Goal: Task Accomplishment & Management: Use online tool/utility

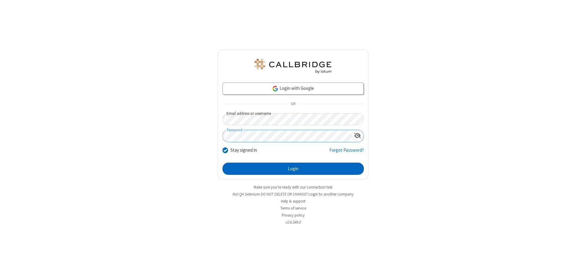
click at [293, 169] on button "Login" at bounding box center [292, 169] width 141 height 12
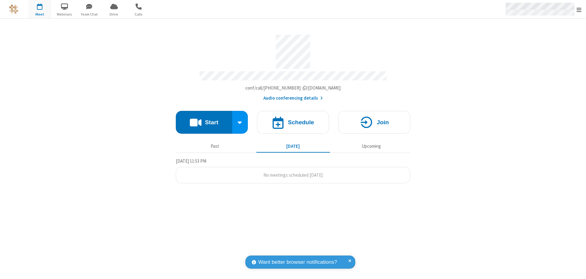
click at [579, 9] on span "Open menu" at bounding box center [578, 10] width 5 height 6
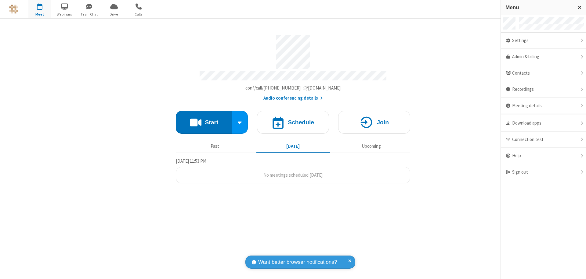
click at [543, 41] on div "Settings" at bounding box center [542, 41] width 85 height 16
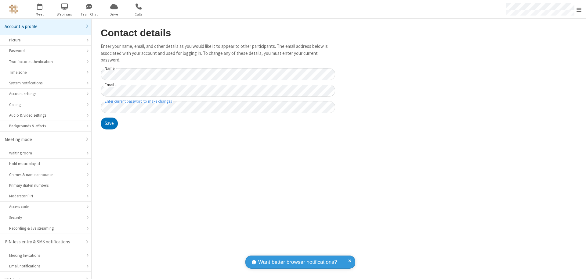
scroll to position [9, 0]
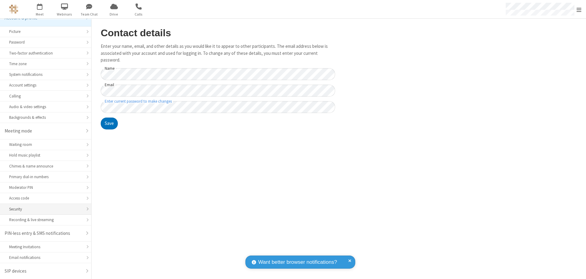
click at [43, 209] on div "Security" at bounding box center [45, 209] width 73 height 6
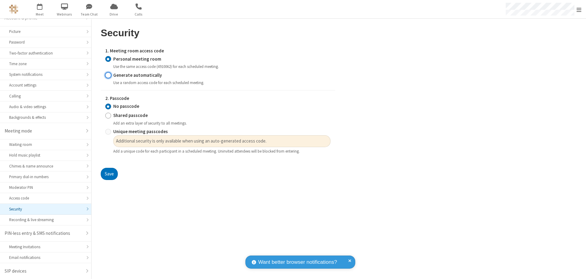
click at [108, 75] on input "Generate automatically" at bounding box center [108, 75] width 6 height 6
radio input "true"
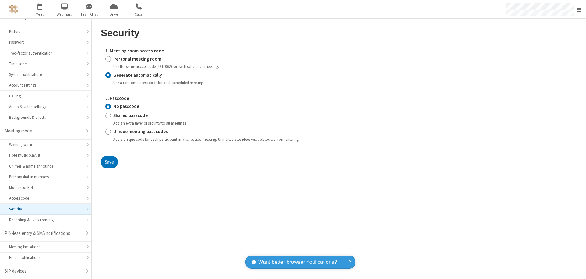
click at [108, 106] on input "No passcode" at bounding box center [108, 106] width 6 height 6
click at [109, 162] on button "Save" at bounding box center [109, 162] width 17 height 12
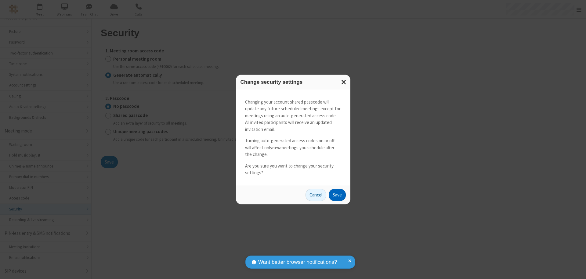
click at [337, 195] on button "Save" at bounding box center [336, 195] width 17 height 12
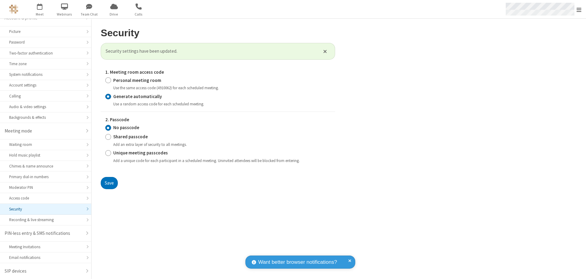
click at [579, 9] on span "Open menu" at bounding box center [578, 10] width 5 height 6
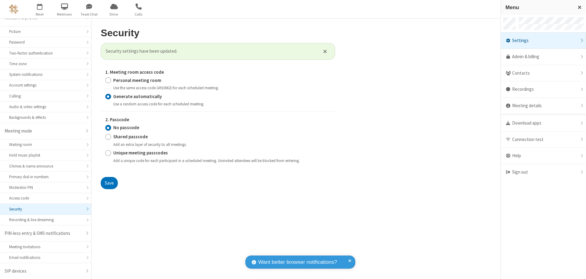
click at [40, 9] on span "button" at bounding box center [39, 6] width 23 height 10
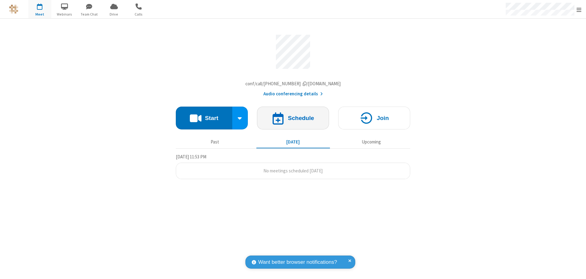
click at [293, 120] on h4 "Schedule" at bounding box center [301, 118] width 26 height 6
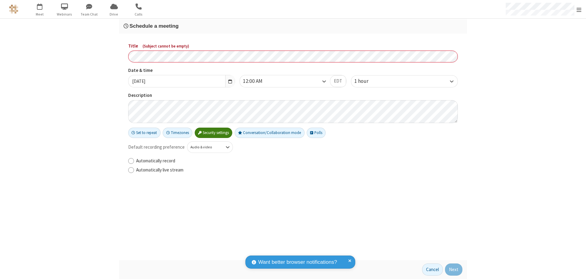
click at [293, 26] on h3 "Schedule a meeting" at bounding box center [293, 26] width 339 height 6
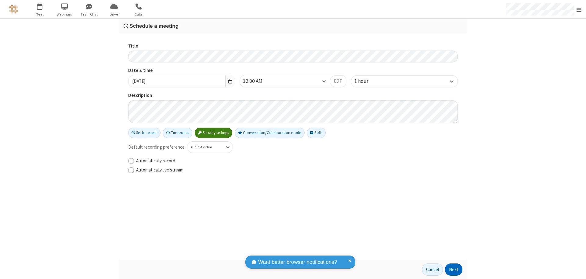
click at [454, 270] on button "Next" at bounding box center [453, 270] width 17 height 12
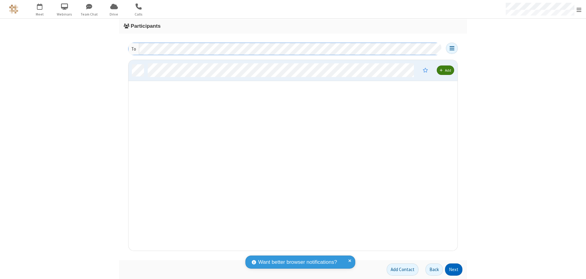
click at [454, 270] on button "Next" at bounding box center [453, 270] width 17 height 12
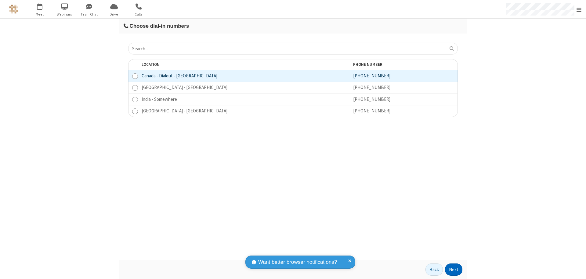
click at [454, 270] on button "Next" at bounding box center [453, 270] width 17 height 12
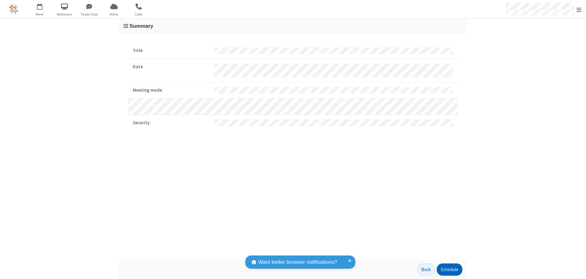
click at [449, 270] on button "Schedule" at bounding box center [449, 270] width 26 height 12
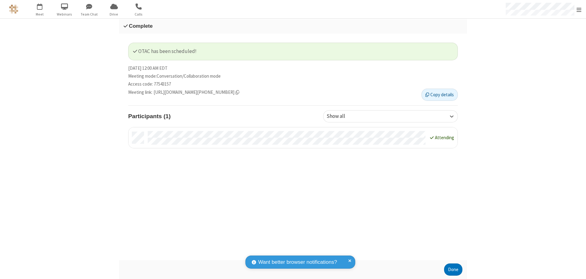
click at [453, 270] on button "Done" at bounding box center [453, 270] width 18 height 12
